Goal: Task Accomplishment & Management: Complete application form

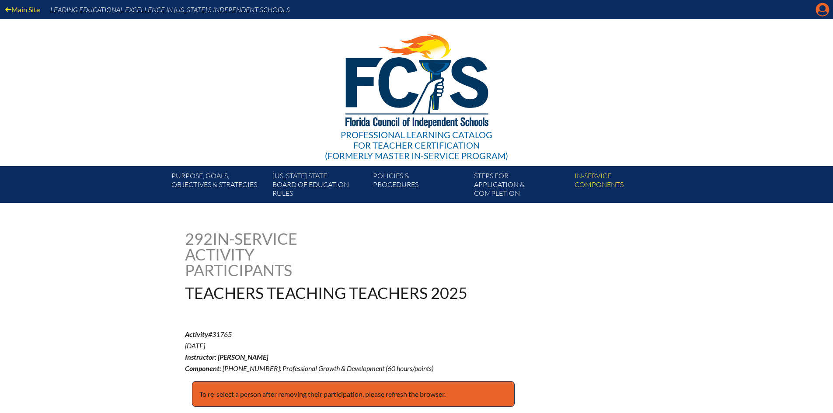
click at [818, 3] on icon "Manage account" at bounding box center [822, 10] width 14 height 14
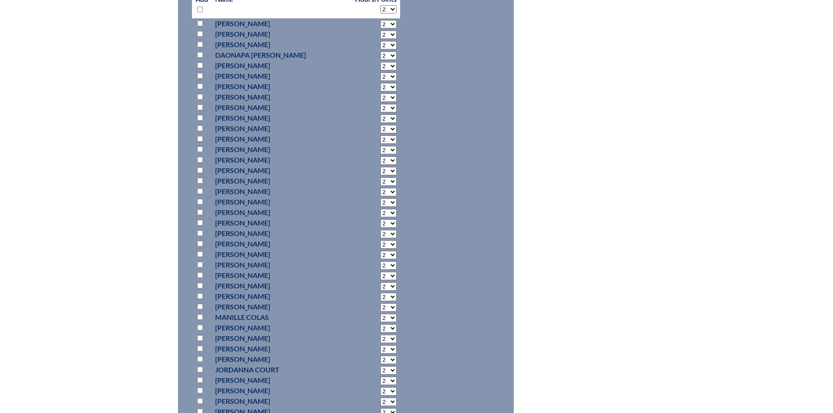
scroll to position [4720, 0]
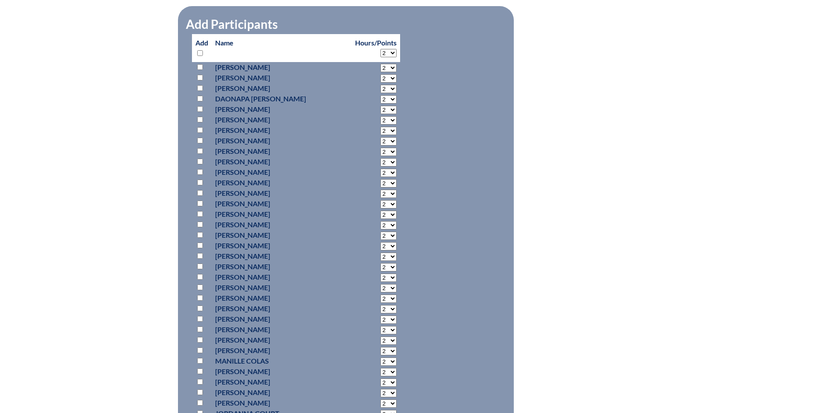
click at [202, 138] on input "checkbox" at bounding box center [200, 141] width 6 height 6
checkbox input "true"
click at [380, 72] on select "2 3 4 5 6 7 8 9 10 11 12 13 14 15 16 17 18 19 20 21 22 23" at bounding box center [388, 68] width 16 height 8
select select "6"
click at [380, 72] on select "2 3 4 5 6 7 8 9 10 11 12 13 14 15 16 17 18 19 20 21 22 23" at bounding box center [388, 68] width 16 height 8
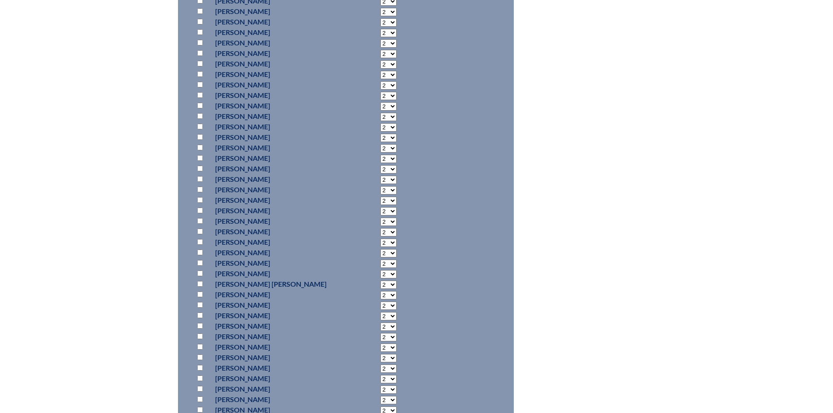
scroll to position [7055, 0]
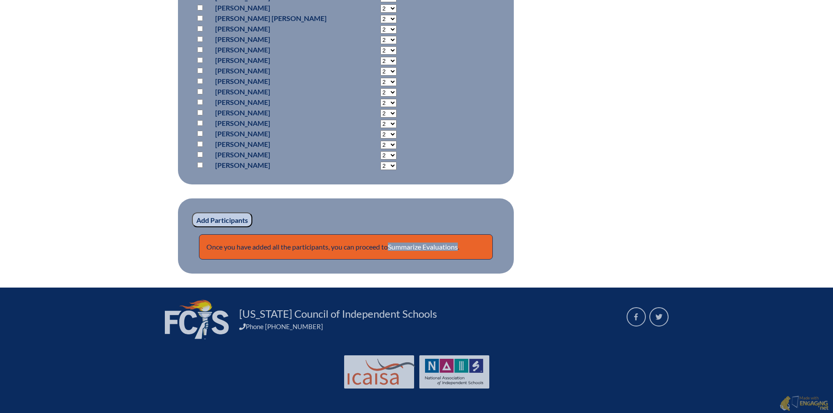
click at [227, 219] on input "Add Participants" at bounding box center [222, 219] width 60 height 15
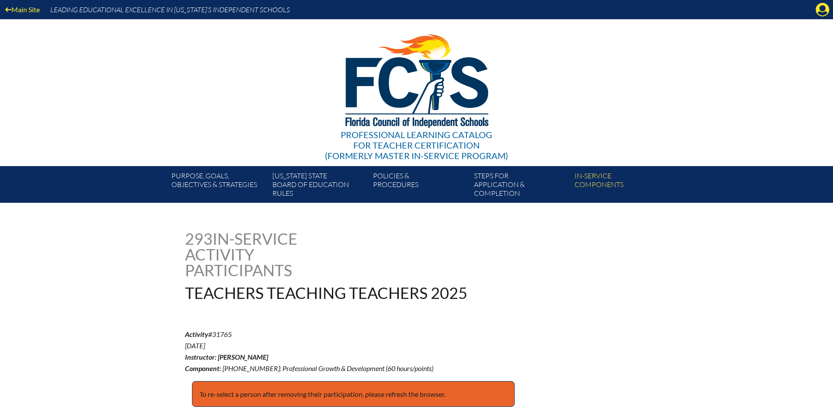
scroll to position [7059, 0]
